Goal: Register for event/course

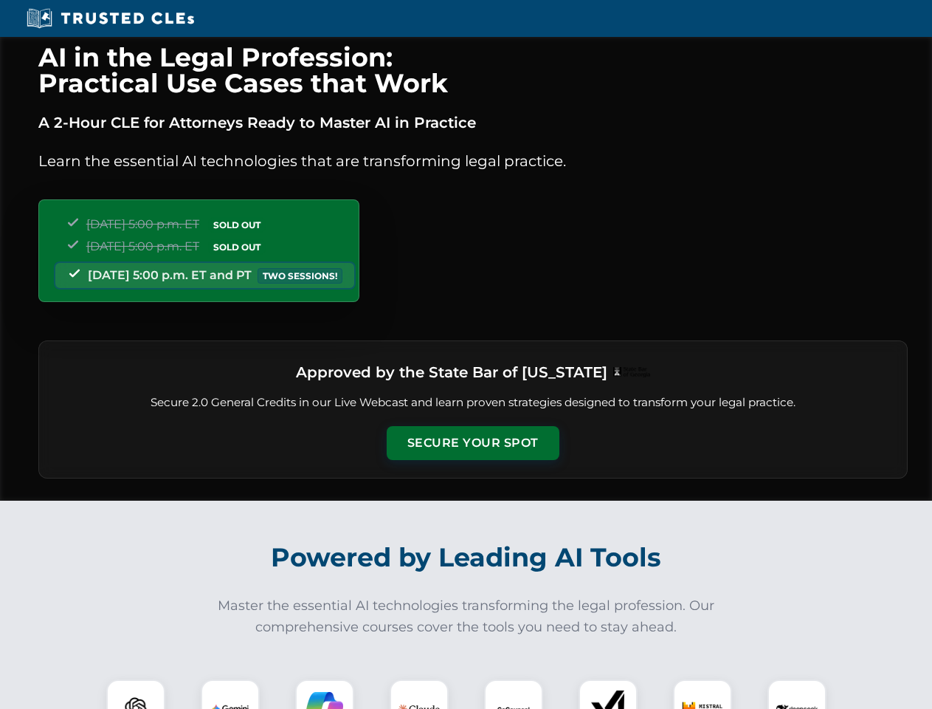
click at [472, 443] on button "Secure Your Spot" at bounding box center [473, 443] width 173 height 34
click at [136, 694] on img at bounding box center [135, 708] width 43 height 43
click at [230, 694] on img at bounding box center [230, 708] width 37 height 37
